Goal: Information Seeking & Learning: Learn about a topic

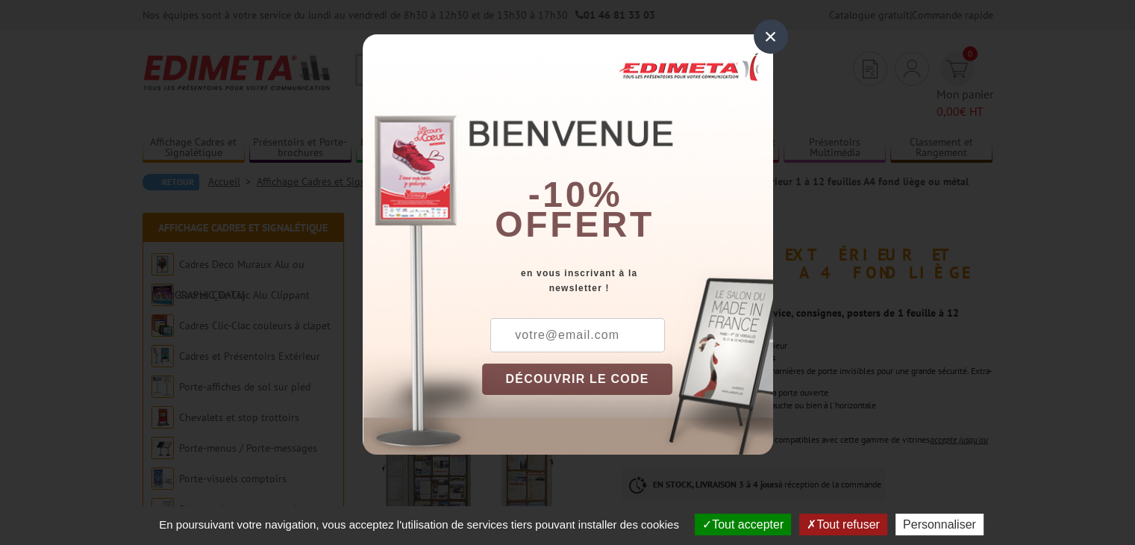
click at [778, 40] on div "×" at bounding box center [771, 36] width 34 height 34
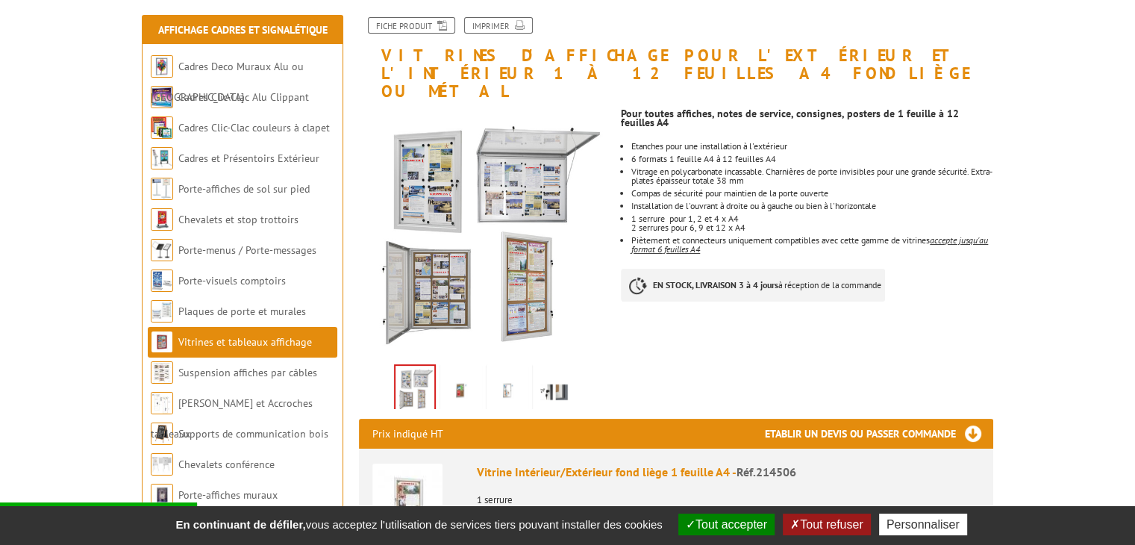
scroll to position [224, 0]
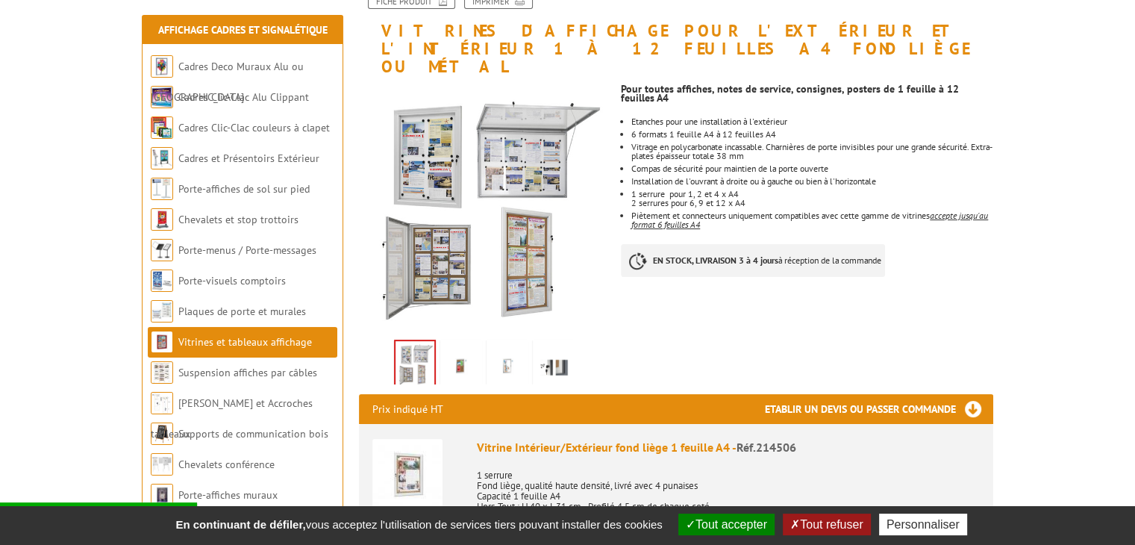
click at [289, 341] on link "Vitrines et tableaux affichage" at bounding box center [245, 341] width 134 height 13
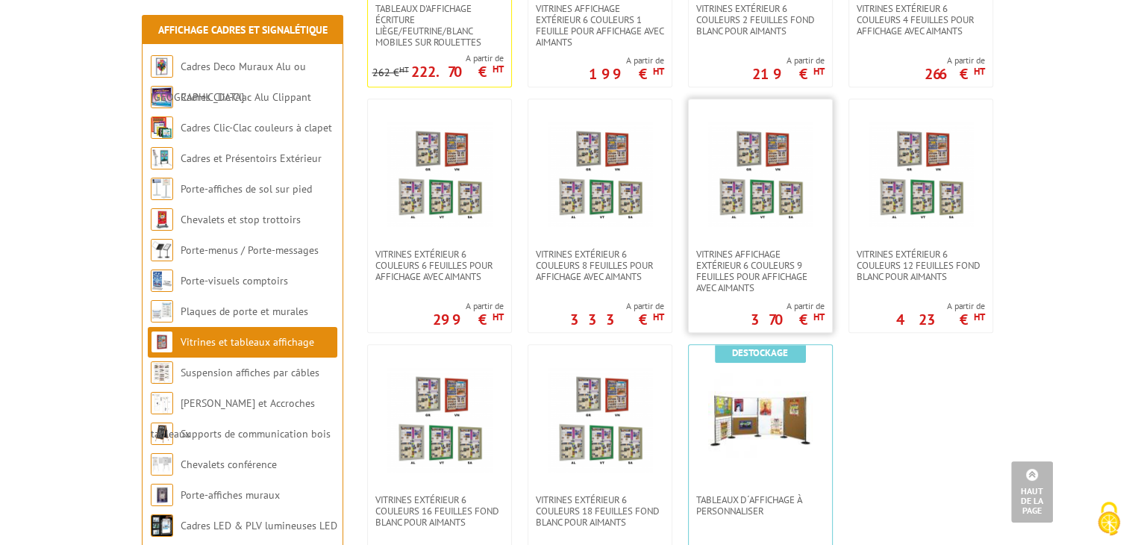
scroll to position [1194, 0]
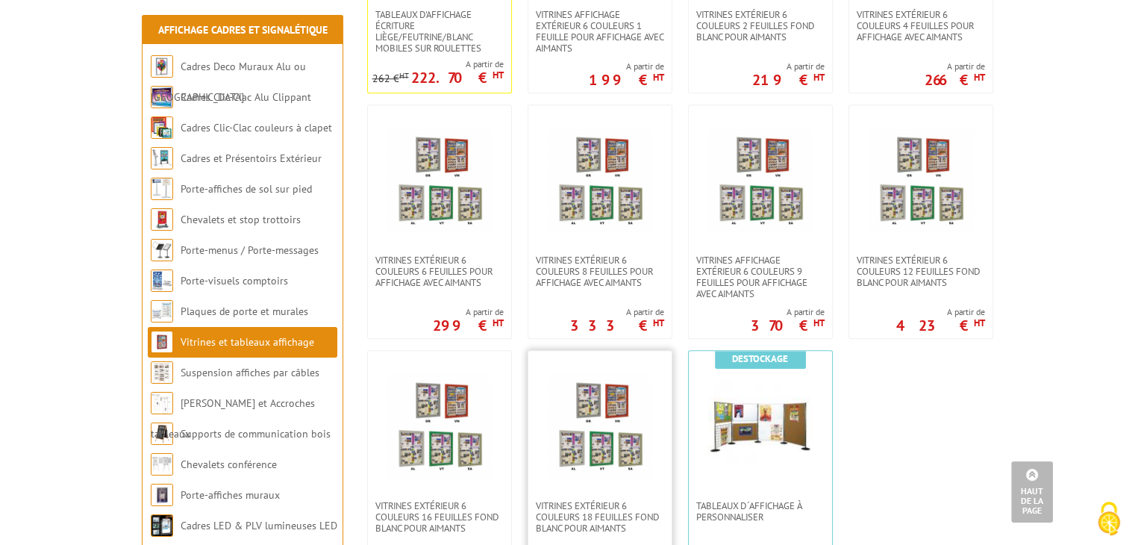
click at [618, 445] on img at bounding box center [600, 425] width 104 height 104
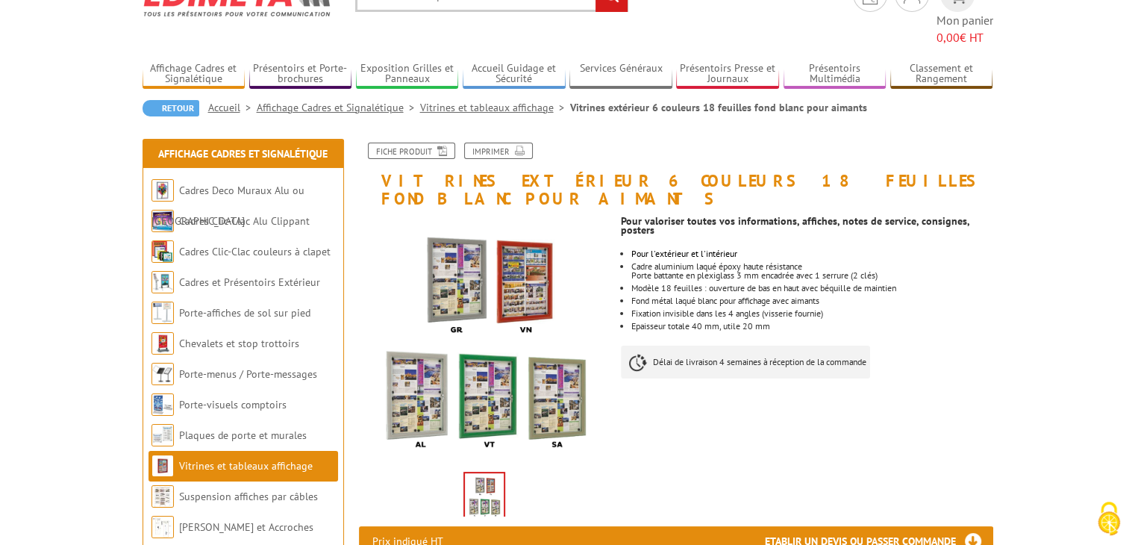
scroll to position [75, 0]
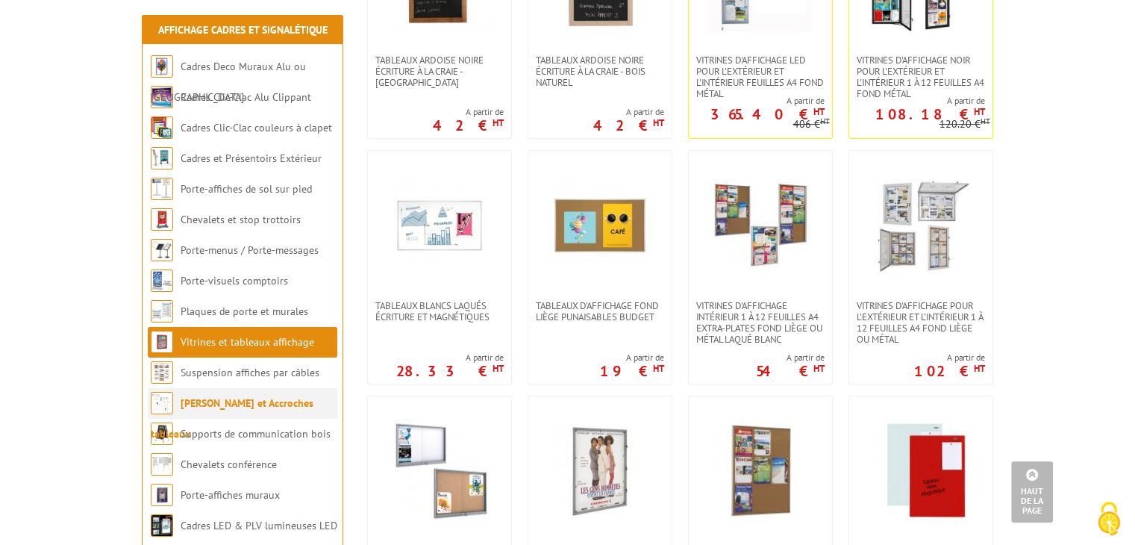
scroll to position [448, 0]
